Goal: Information Seeking & Learning: Learn about a topic

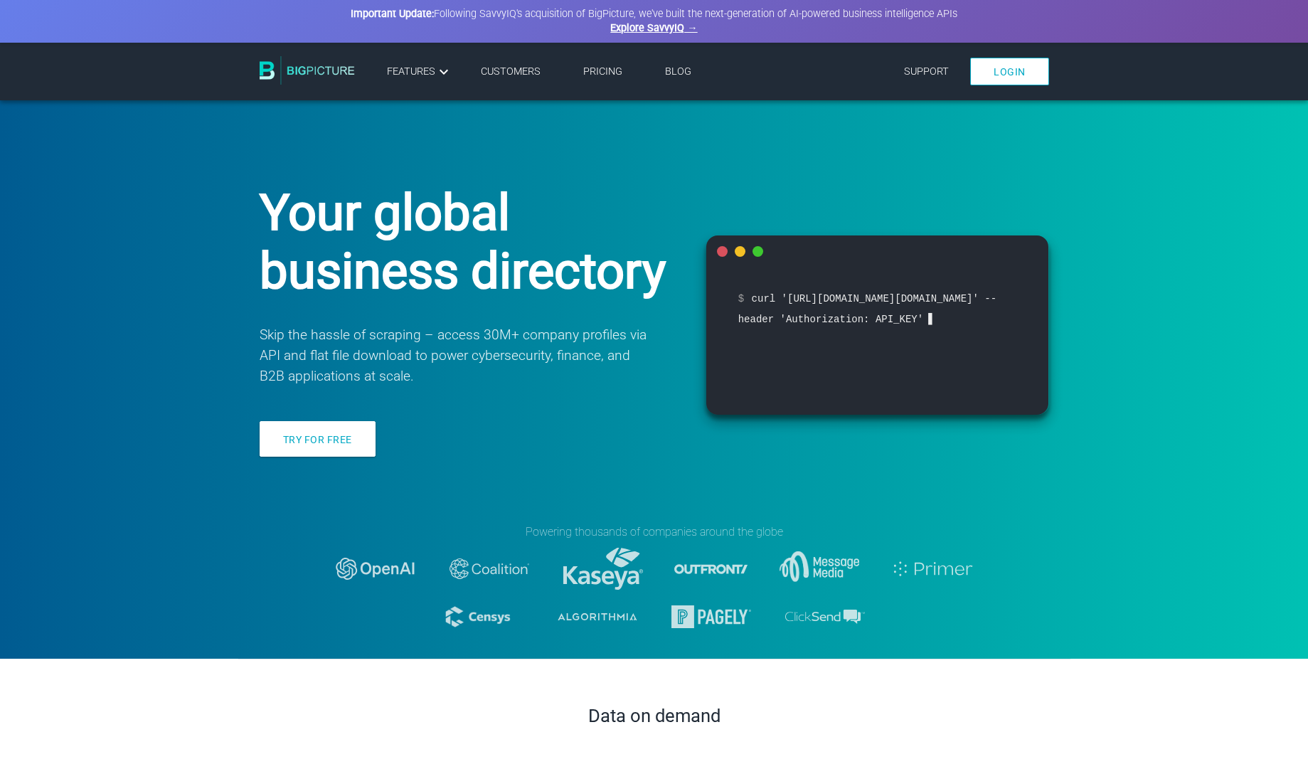
click at [608, 74] on link "Pricing" at bounding box center [602, 71] width 39 height 12
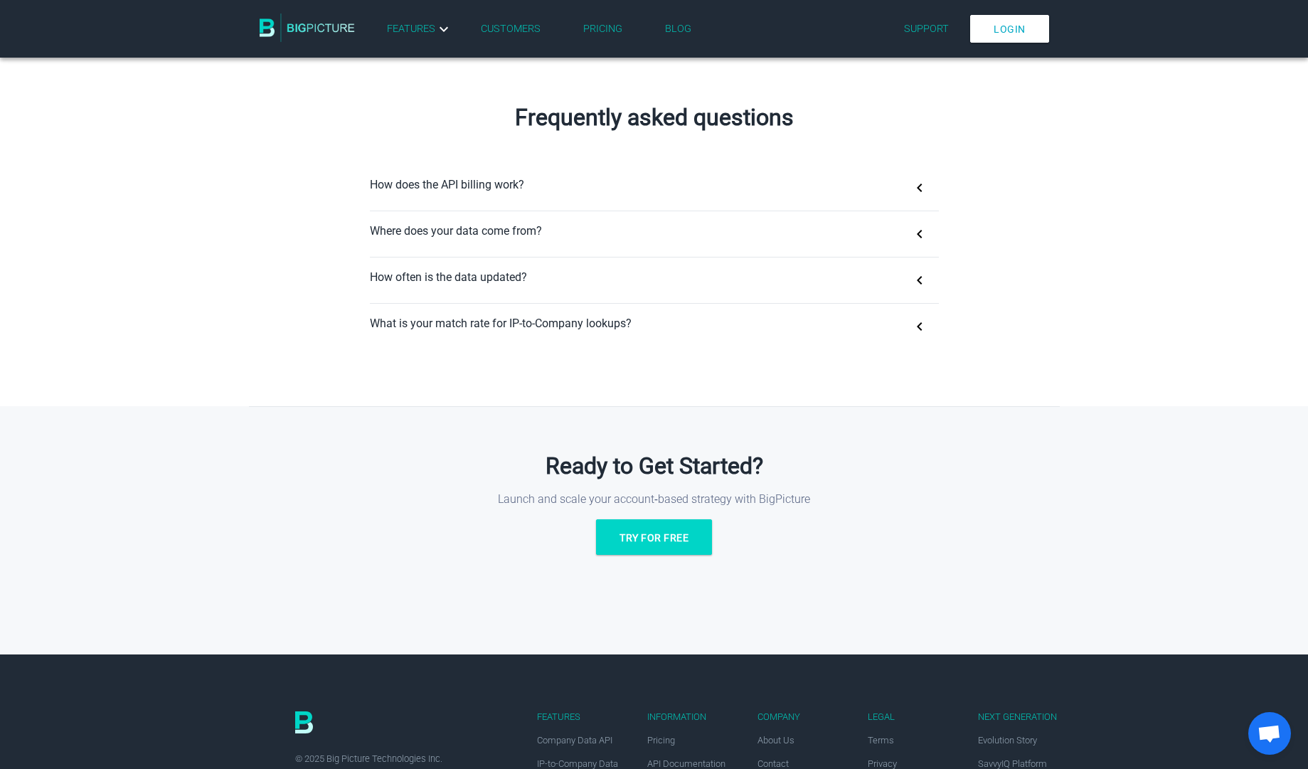
scroll to position [873, 0]
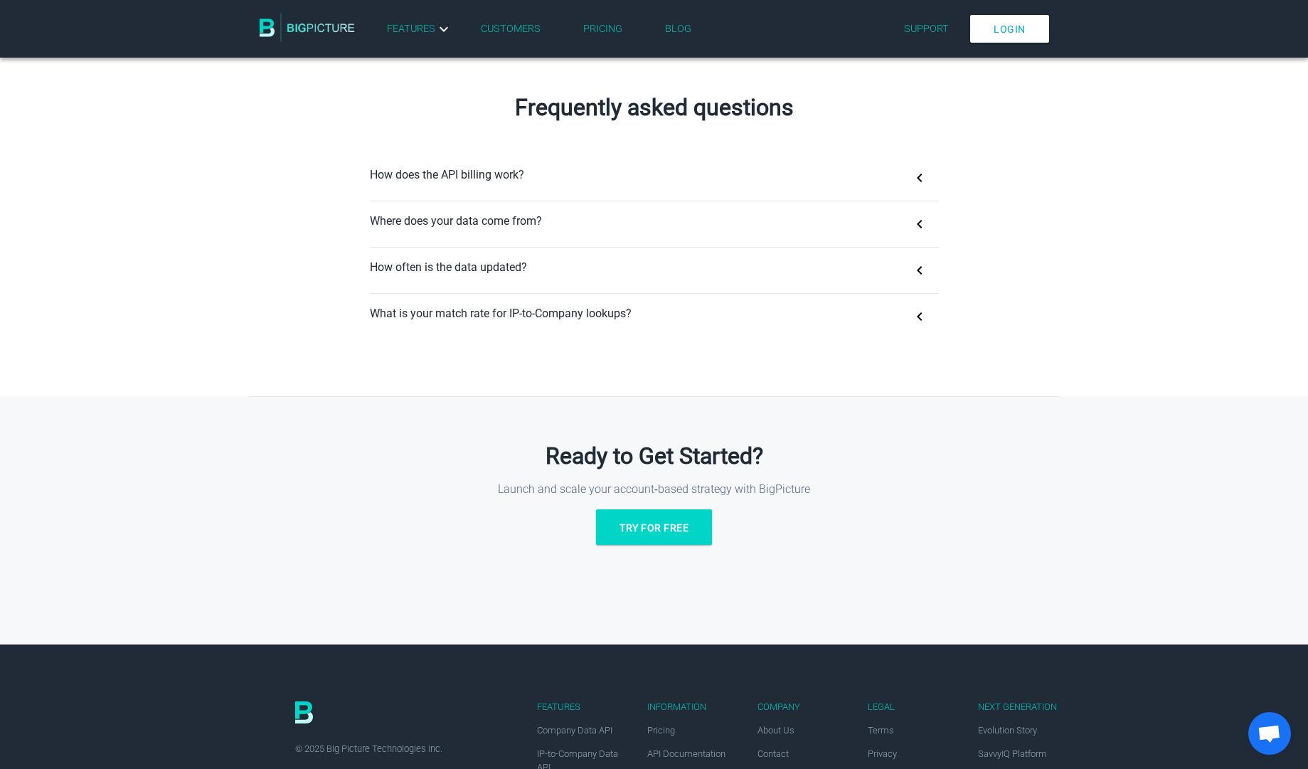
click at [591, 35] on li "Pricing" at bounding box center [603, 29] width 82 height 23
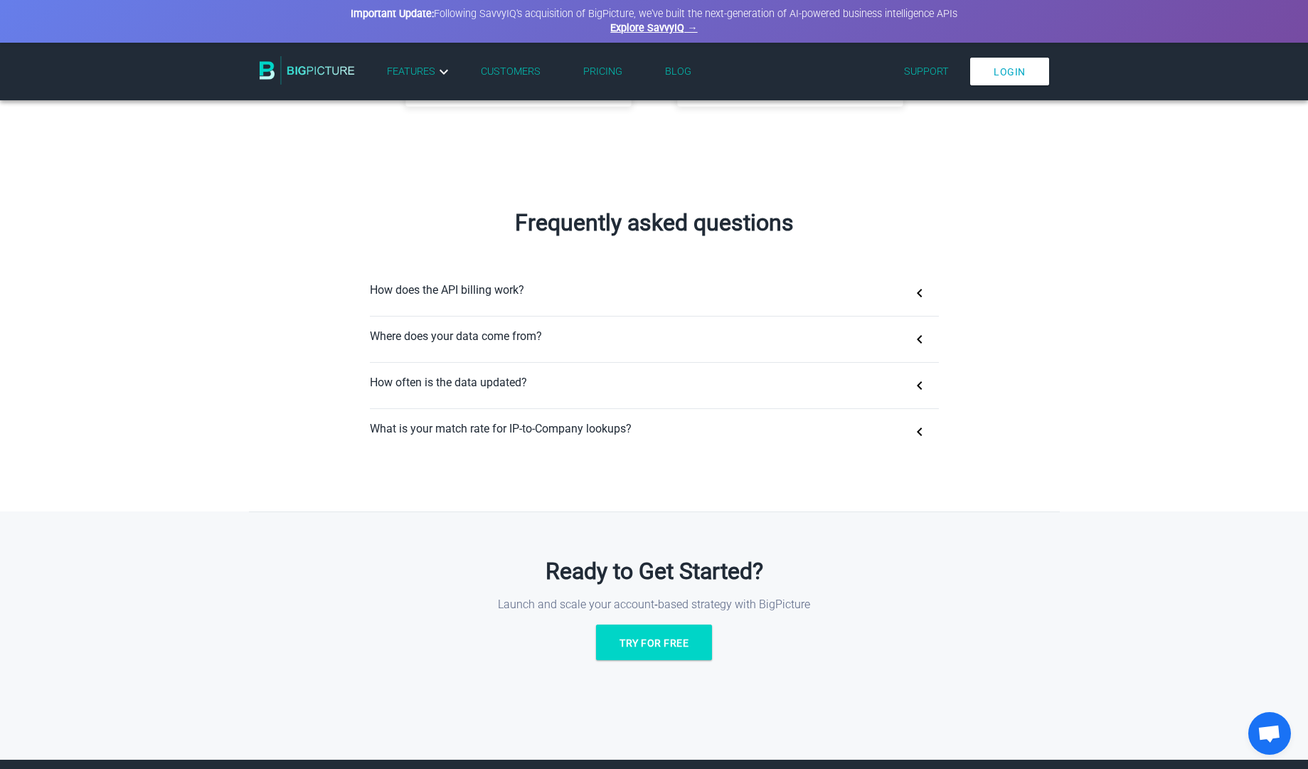
scroll to position [778, 0]
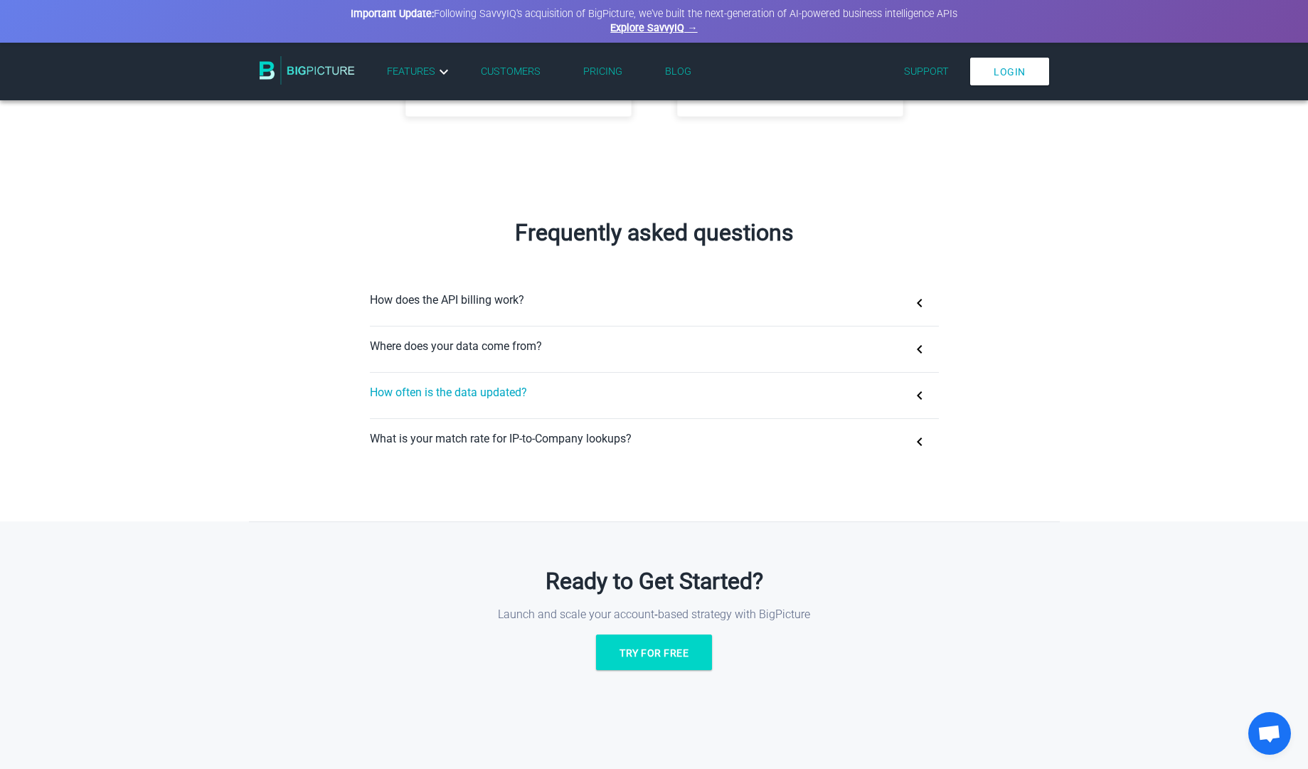
click at [476, 392] on button "How often is the data updated?" at bounding box center [654, 396] width 569 height 46
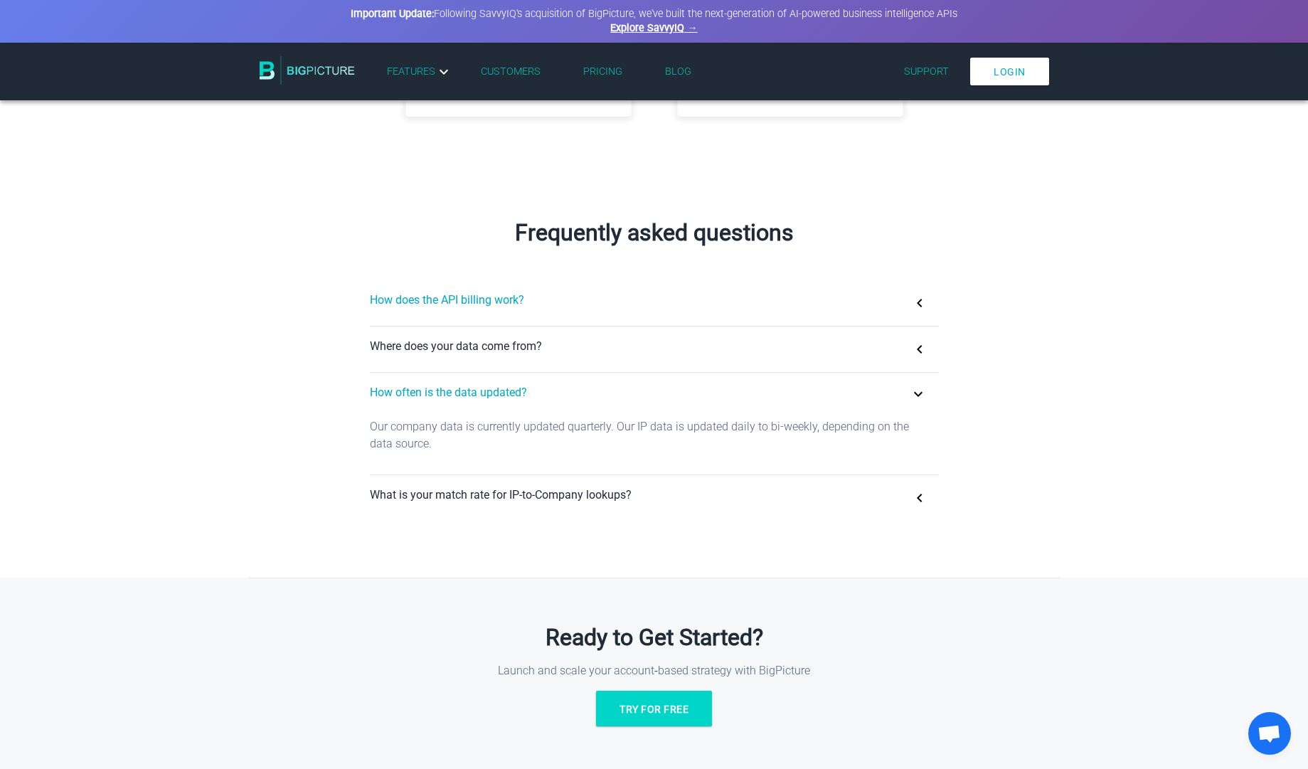
click at [419, 298] on button "How does the API billing work?" at bounding box center [654, 303] width 569 height 46
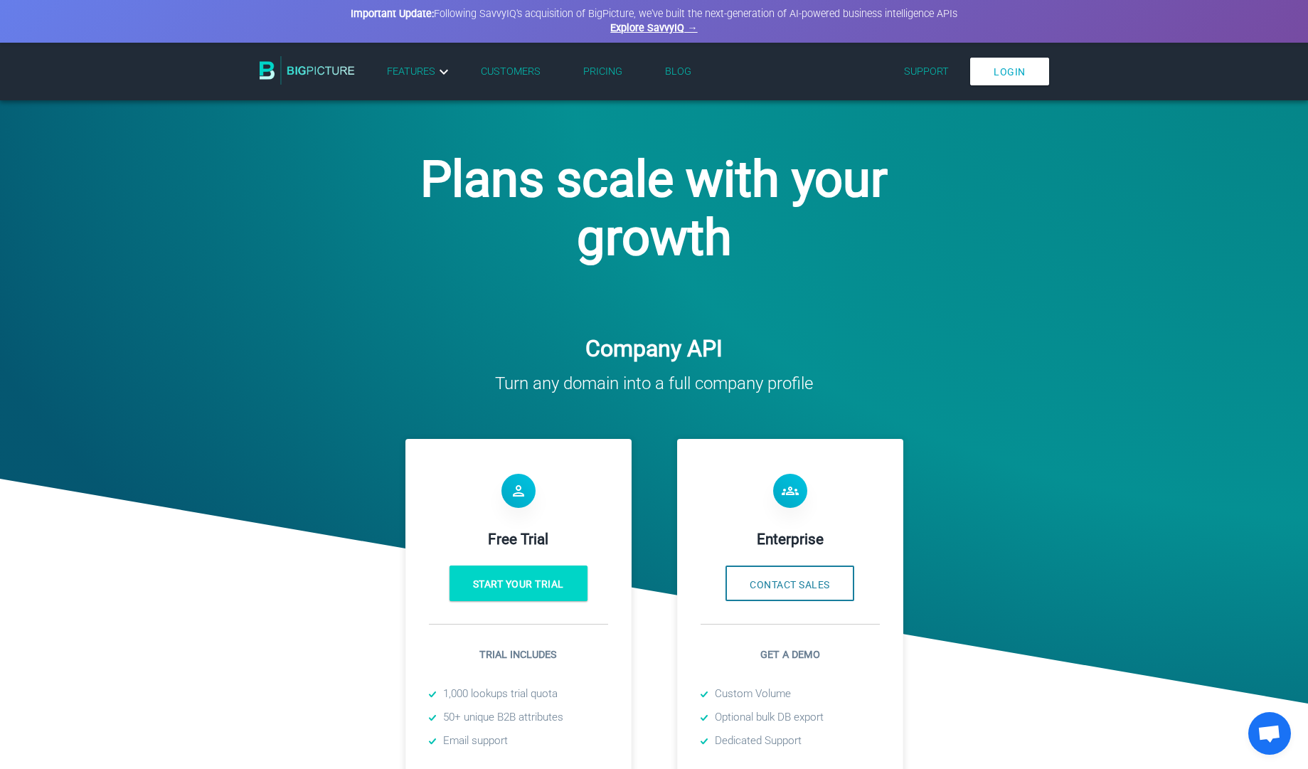
scroll to position [0, 0]
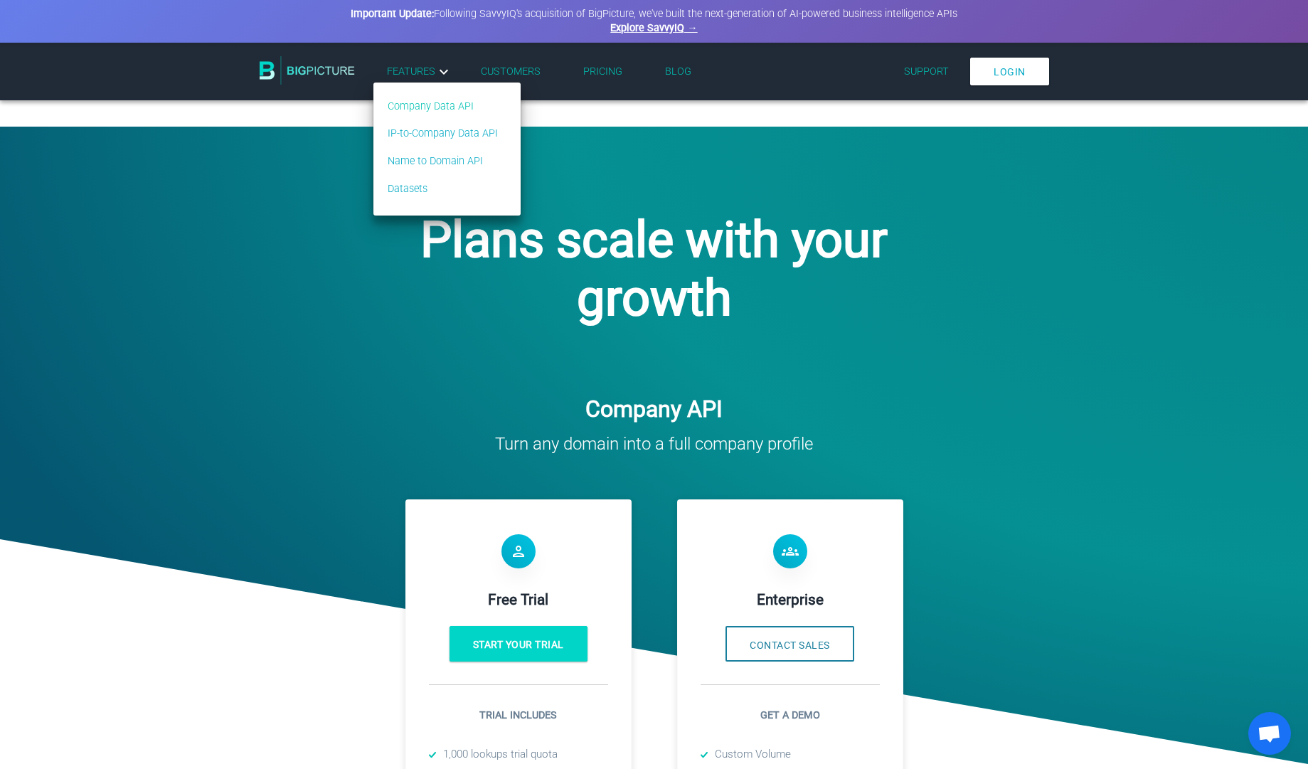
click at [449, 102] on link "Company Data API" at bounding box center [443, 107] width 110 height 16
